Goal: Information Seeking & Learning: Learn about a topic

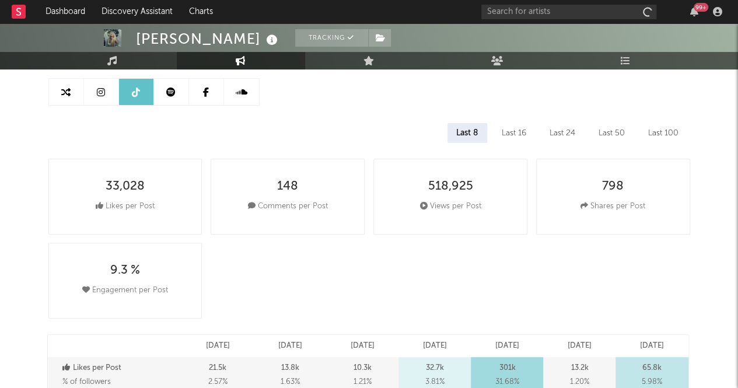
select select "6m"
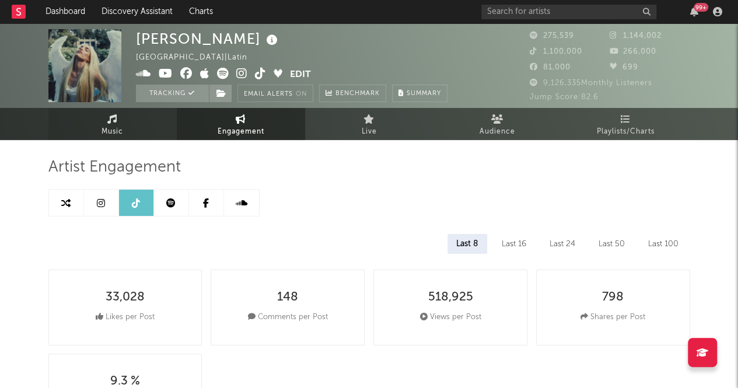
click at [86, 131] on link "Music" at bounding box center [112, 124] width 128 height 32
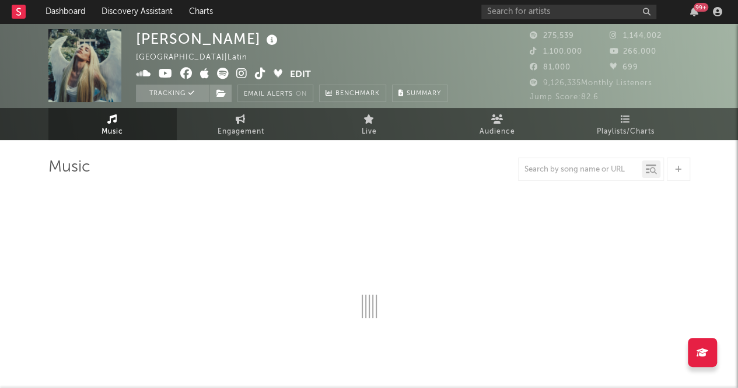
select select "6m"
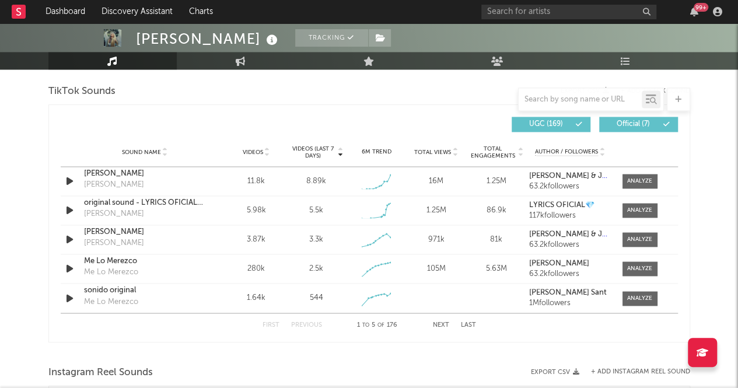
scroll to position [784, 0]
click at [642, 183] on div at bounding box center [639, 181] width 25 height 9
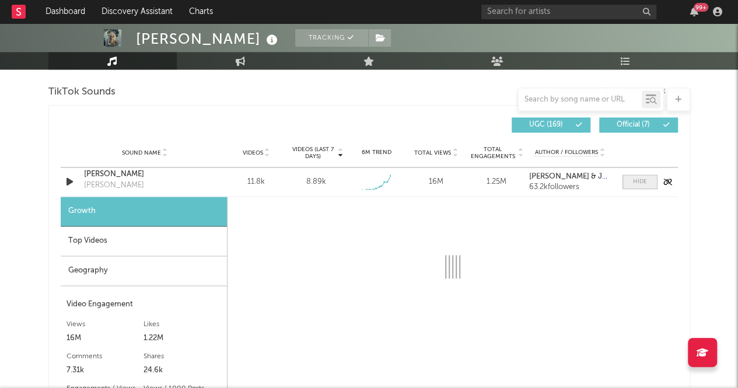
select select "1w"
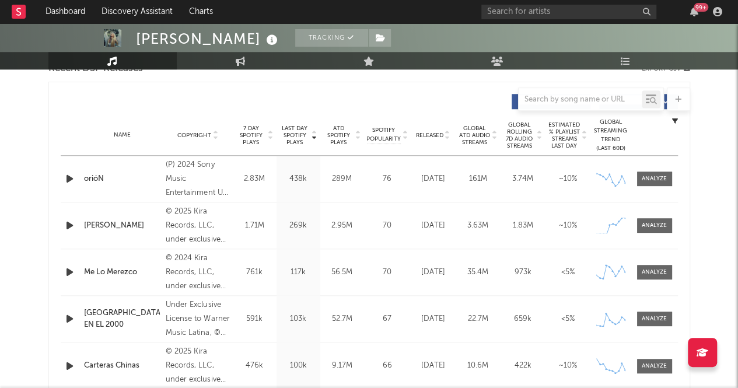
scroll to position [427, 0]
click at [653, 222] on div at bounding box center [654, 226] width 25 height 9
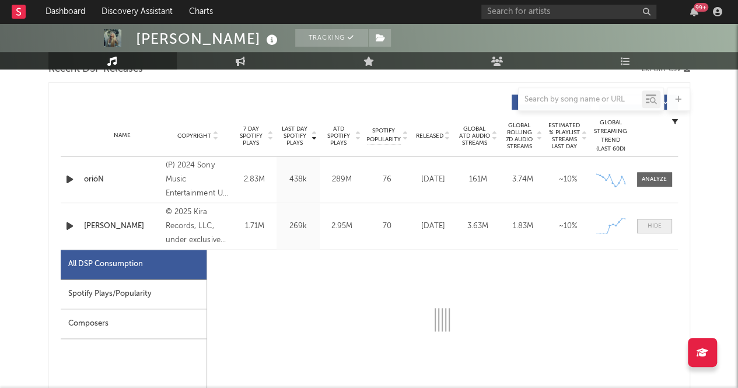
select select "1w"
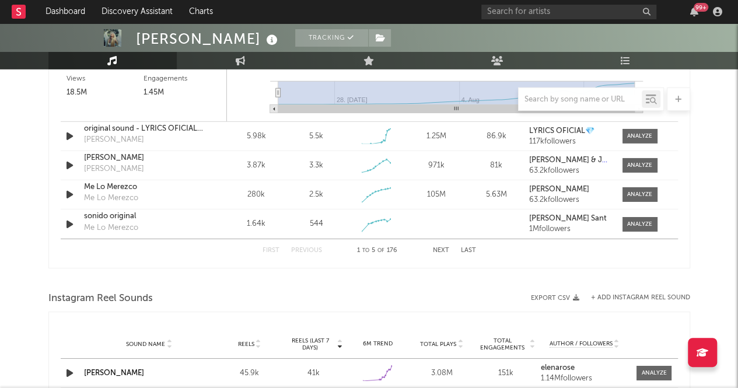
scroll to position [1736, 0]
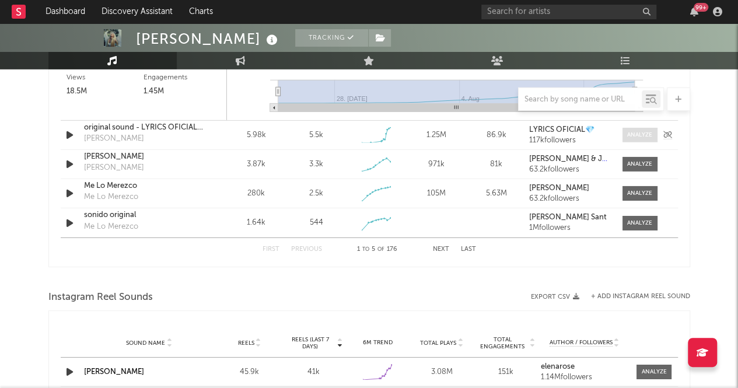
click at [635, 131] on div at bounding box center [639, 135] width 25 height 9
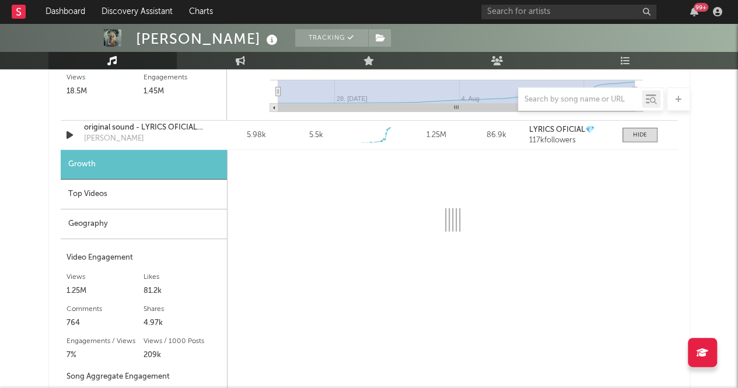
select select "1w"
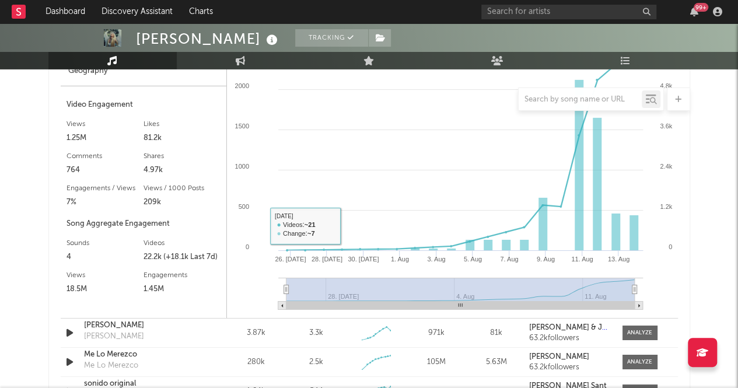
scroll to position [2056, 0]
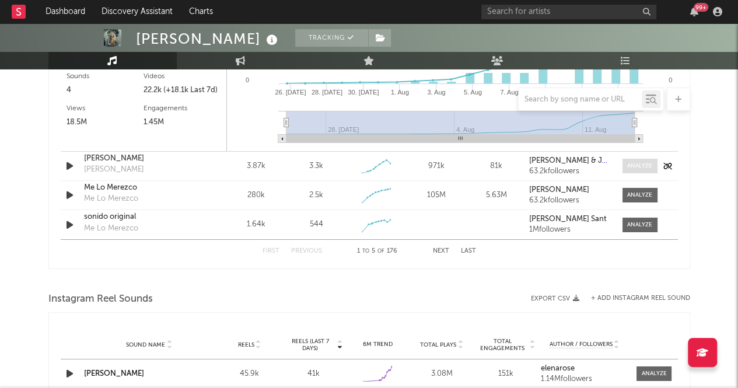
click at [637, 165] on div at bounding box center [639, 166] width 25 height 9
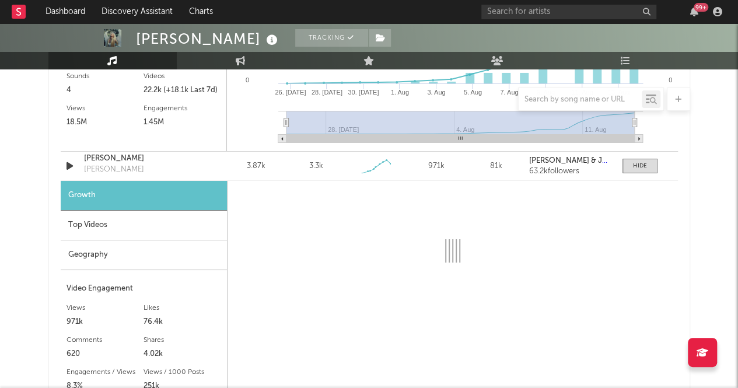
select select "1w"
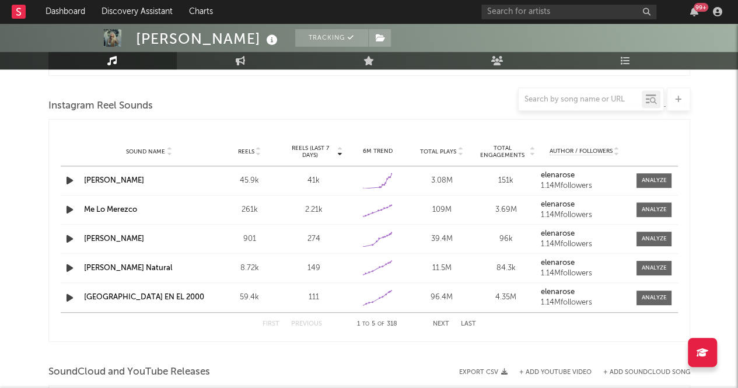
scroll to position [2571, 0]
click at [660, 169] on div "Sound Name [PERSON_NAME] 45.9k Reels (last 7 days) 41k 6M Trend Created with Hi…" at bounding box center [369, 180] width 617 height 29
click at [643, 240] on span at bounding box center [654, 238] width 35 height 15
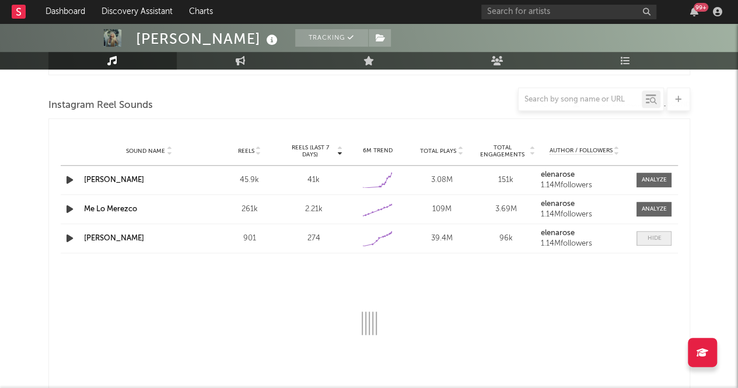
select select "1w"
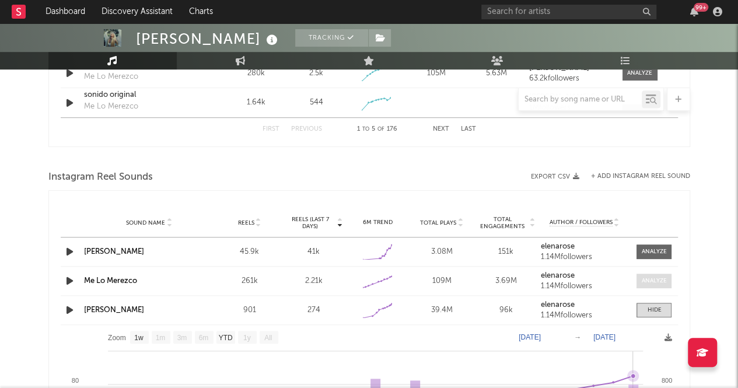
scroll to position [2500, 0]
click at [646, 251] on div at bounding box center [654, 251] width 25 height 9
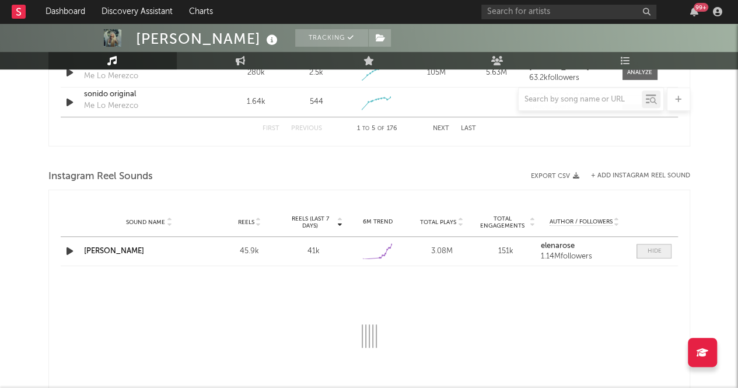
scroll to position [2721, 0]
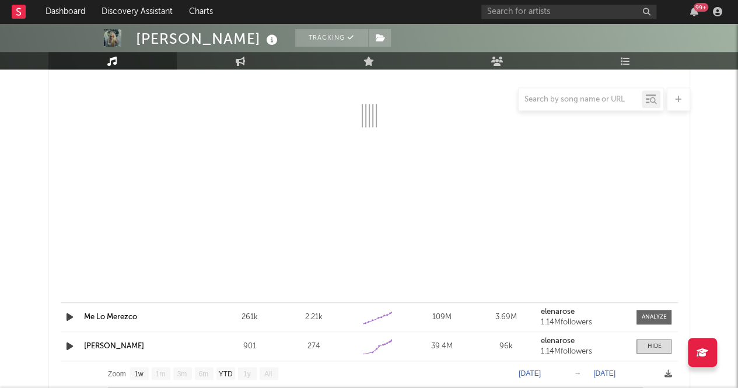
select select "1w"
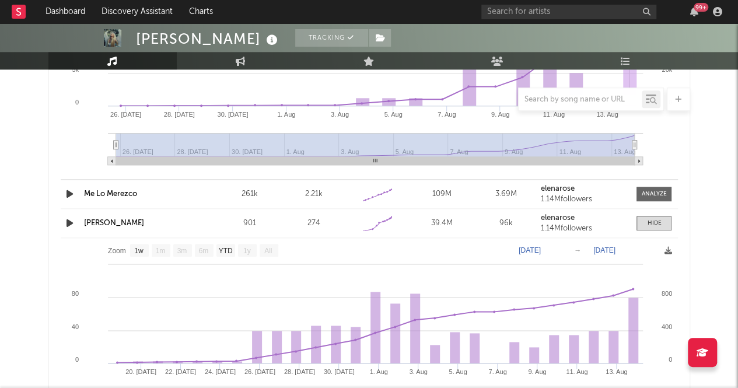
scroll to position [2785, 0]
click at [110, 220] on link "[PERSON_NAME]" at bounding box center [114, 224] width 60 height 8
